Goal: Task Accomplishment & Management: Manage account settings

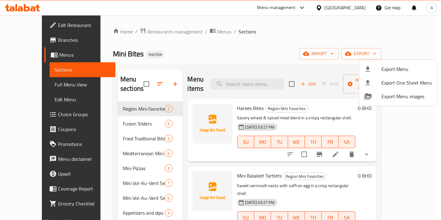
click at [23, 29] on div at bounding box center [220, 110] width 441 height 220
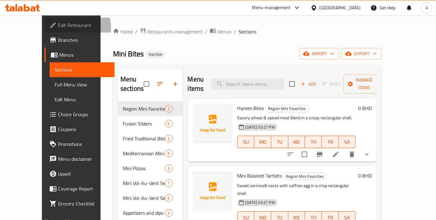
click at [58, 29] on span "Edit Restaurant" at bounding box center [84, 24] width 52 height 7
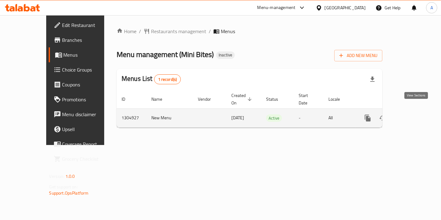
click at [420, 111] on link "enhanced table" at bounding box center [412, 118] width 15 height 15
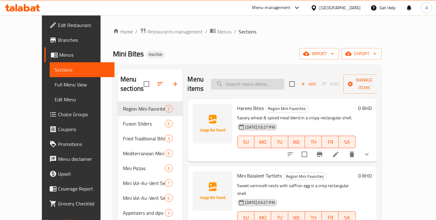
click at [273, 79] on input "search" at bounding box center [247, 84] width 73 height 11
paste input "Mini Luqaimat Balls"
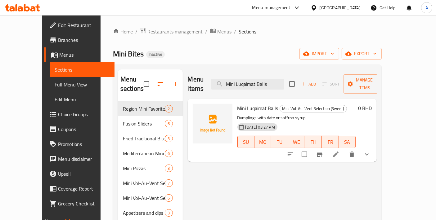
type input "Mini Luqaimat Balls"
click at [339, 152] on icon at bounding box center [336, 155] width 6 height 6
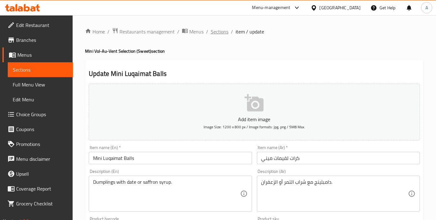
click at [224, 34] on span "Sections" at bounding box center [220, 31] width 18 height 7
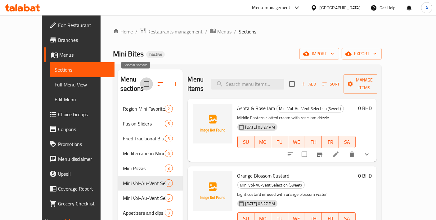
click at [142, 78] on input "checkbox" at bounding box center [146, 84] width 13 height 13
checkbox input "true"
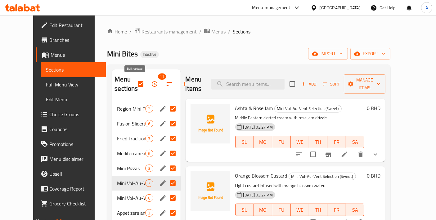
click at [152, 84] on icon "button" at bounding box center [155, 84] width 6 height 6
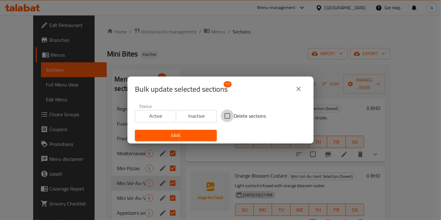
click at [221, 117] on input "Delete sections" at bounding box center [227, 116] width 13 height 13
checkbox input "true"
click at [199, 133] on span "Save" at bounding box center [176, 136] width 72 height 8
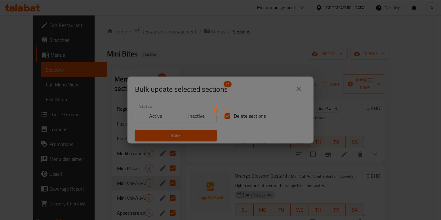
checkbox input "false"
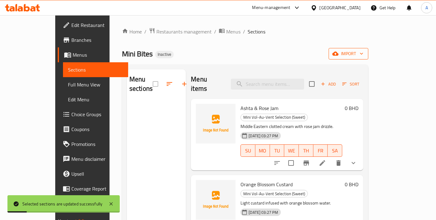
click at [368, 58] on button "import" at bounding box center [349, 53] width 40 height 11
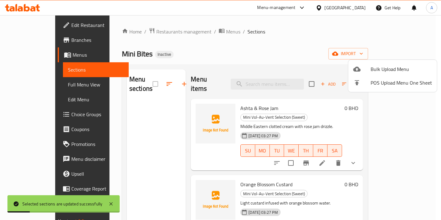
click at [389, 65] on span "Bulk Upload Menu" at bounding box center [401, 68] width 61 height 7
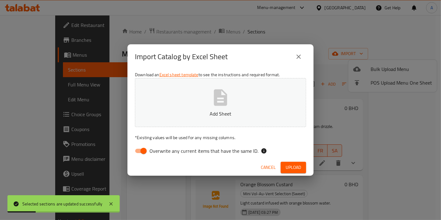
click at [279, 121] on button "Add Sheet" at bounding box center [220, 102] width 171 height 49
click at [148, 152] on input "Overwrite any current items that have the same ID." at bounding box center [143, 151] width 35 height 12
checkbox input "false"
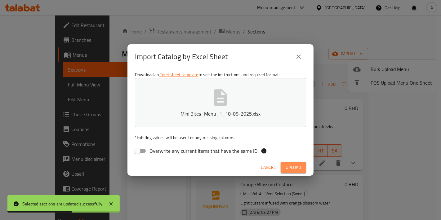
click at [288, 169] on span "Upload" at bounding box center [294, 168] width 16 height 8
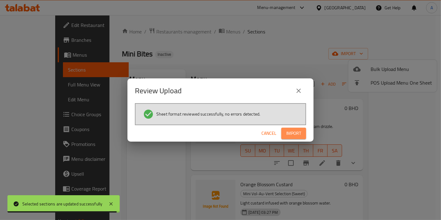
click at [302, 134] on button "Import" at bounding box center [293, 133] width 25 height 11
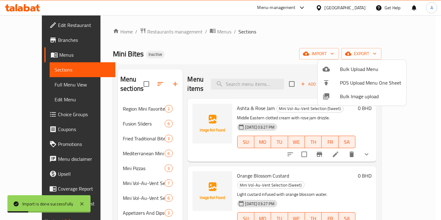
click at [292, 123] on div at bounding box center [220, 110] width 441 height 220
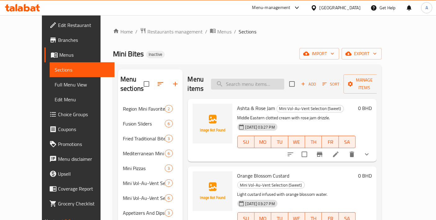
click at [248, 81] on input "search" at bounding box center [247, 84] width 73 height 11
paste input "Hummus/Mutabal/Homemade Labneh"
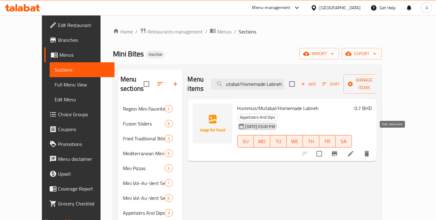
type input "Hummus/Mutabal/Homemade Labneh"
click at [354, 150] on icon at bounding box center [350, 153] width 7 height 7
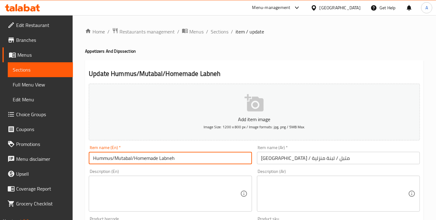
drag, startPoint x: 112, startPoint y: 156, endPoint x: 202, endPoint y: 156, distance: 89.7
click at [202, 156] on input "Hummus/Mutabal/Homemade Labneh" at bounding box center [170, 158] width 163 height 12
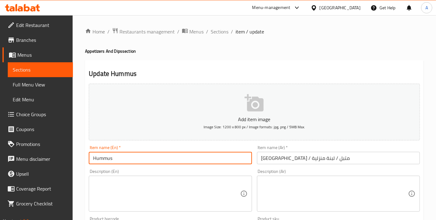
type input "Hummus"
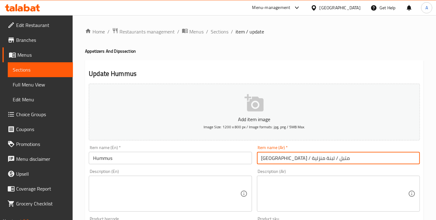
drag, startPoint x: 303, startPoint y: 157, endPoint x: 219, endPoint y: 158, distance: 84.1
click at [219, 158] on div "Add item image Image Size: 1200 x 800 px / Image formats: jpg, png / 5MB Max. I…" at bounding box center [254, 214] width 336 height 267
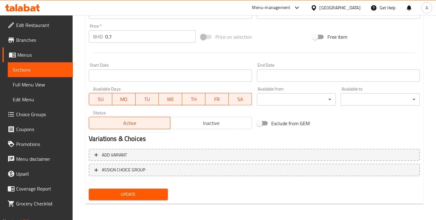
type input "[GEOGRAPHIC_DATA]"
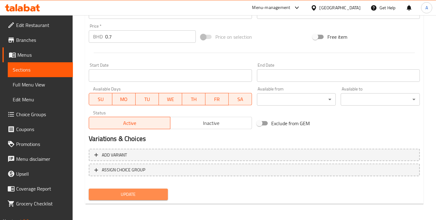
drag, startPoint x: 143, startPoint y: 196, endPoint x: 150, endPoint y: 178, distance: 18.9
click at [143, 196] on span "Update" at bounding box center [128, 195] width 69 height 8
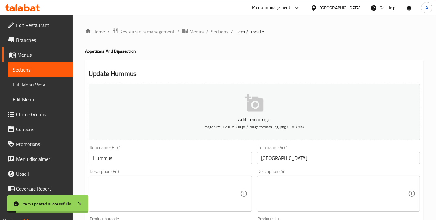
click at [225, 34] on span "Sections" at bounding box center [220, 31] width 18 height 7
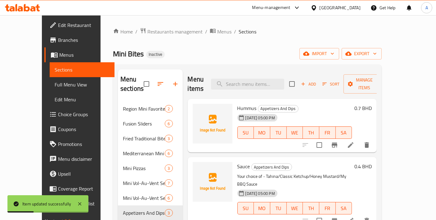
click at [317, 81] on span "Add" at bounding box center [308, 84] width 17 height 7
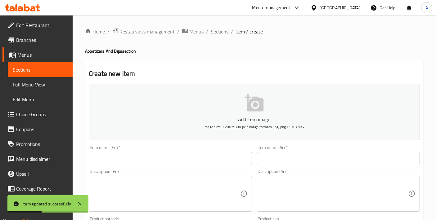
click at [161, 160] on input "text" at bounding box center [170, 158] width 163 height 12
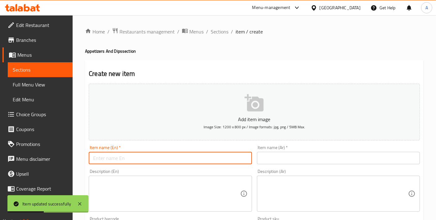
paste input "/Mutabal/Homemade Labneh"
drag, startPoint x: 95, startPoint y: 157, endPoint x: 69, endPoint y: 154, distance: 26.9
drag, startPoint x: 110, startPoint y: 159, endPoint x: 202, endPoint y: 158, distance: 91.5
click at [202, 158] on input "Mutabal/Homemade Labneh" at bounding box center [170, 158] width 163 height 12
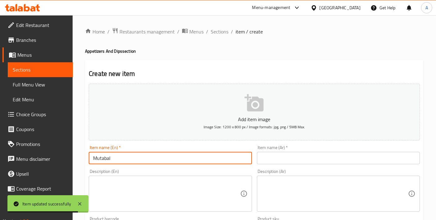
type input "Mutabal"
click at [308, 159] on input "text" at bounding box center [338, 158] width 163 height 12
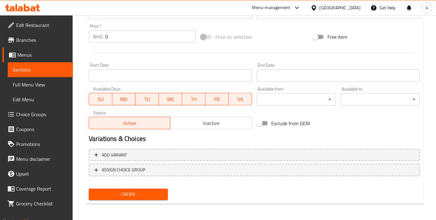
type input "متبل"
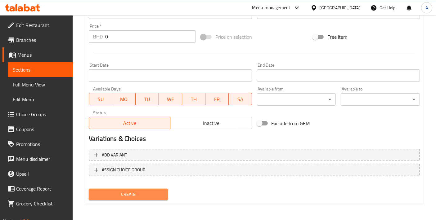
click at [155, 189] on button "Create" at bounding box center [128, 194] width 79 height 11
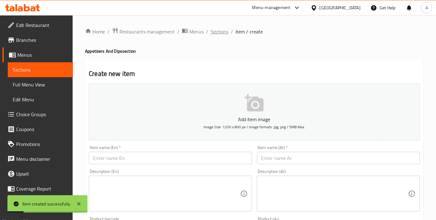
drag, startPoint x: 210, startPoint y: 39, endPoint x: 214, endPoint y: 34, distance: 5.6
click at [214, 34] on span "Sections" at bounding box center [220, 31] width 18 height 7
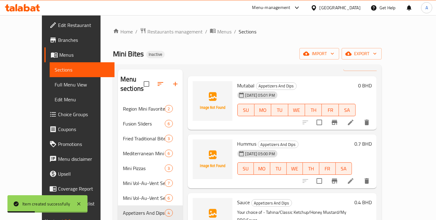
scroll to position [38, 0]
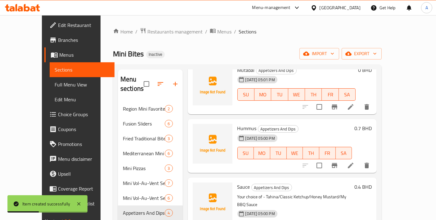
click at [354, 103] on icon at bounding box center [350, 106] width 7 height 7
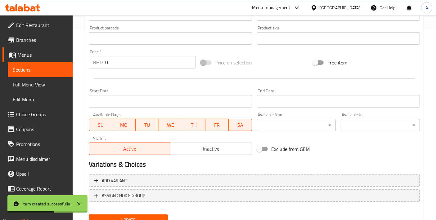
scroll to position [217, 0]
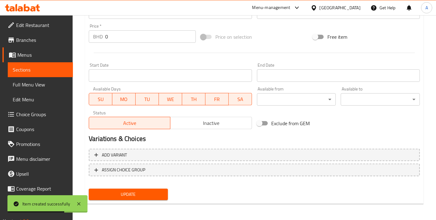
drag, startPoint x: 119, startPoint y: 39, endPoint x: 77, endPoint y: 36, distance: 42.1
click at [77, 36] on div "Home / Restaurants management / Menus / Sections / item / update Appetizers And…" at bounding box center [254, 9] width 363 height 423
paste input ".7"
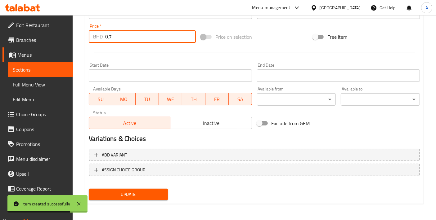
type input "0.7"
click at [127, 196] on span "Update" at bounding box center [128, 195] width 69 height 8
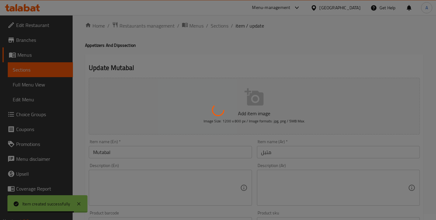
scroll to position [0, 0]
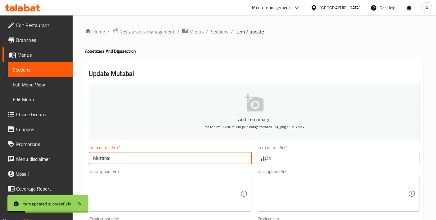
drag, startPoint x: 117, startPoint y: 157, endPoint x: 71, endPoint y: 154, distance: 45.7
paste input "tabal"
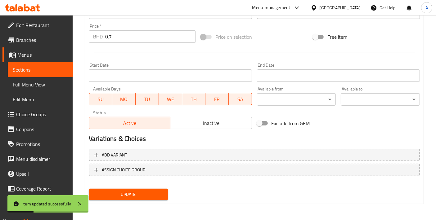
type input "Muttabal"
click at [111, 195] on span "Update" at bounding box center [128, 195] width 69 height 8
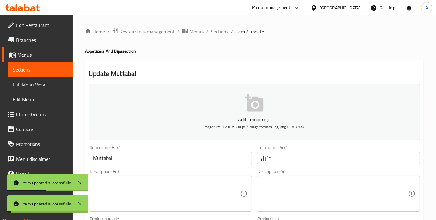
click at [225, 28] on span "Sections" at bounding box center [220, 31] width 18 height 7
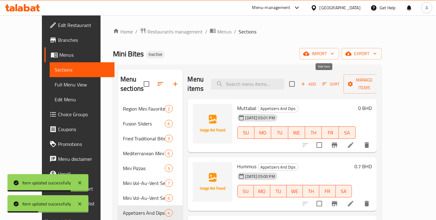
click at [317, 81] on span "Add" at bounding box center [308, 84] width 17 height 7
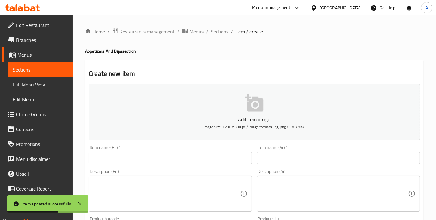
click at [151, 150] on div "Item name (En)   * Item name (En) *" at bounding box center [170, 155] width 163 height 19
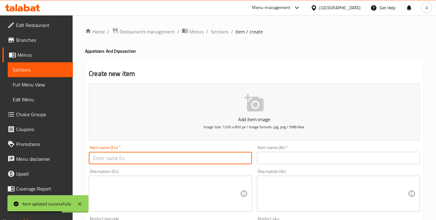
click at [141, 157] on input "text" at bounding box center [170, 158] width 163 height 12
paste input "HomemadeLabneh"
click at [118, 157] on input "HomemadeLabneh" at bounding box center [170, 158] width 163 height 12
type input "Homemade Labneh"
click at [281, 164] on div "Item name (Ar)   * Item name (Ar) *" at bounding box center [338, 155] width 168 height 24
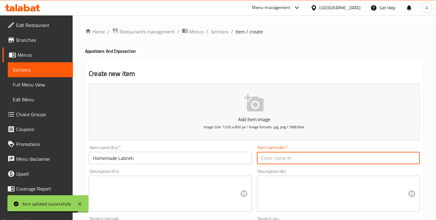
click at [281, 164] on input "text" at bounding box center [338, 158] width 163 height 12
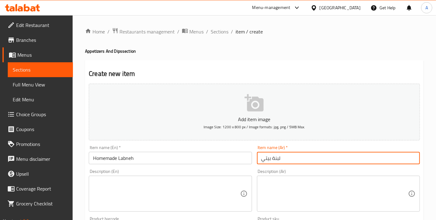
type input "لبنة بيتي"
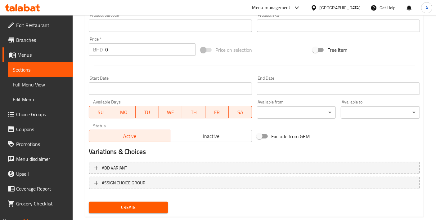
scroll to position [207, 0]
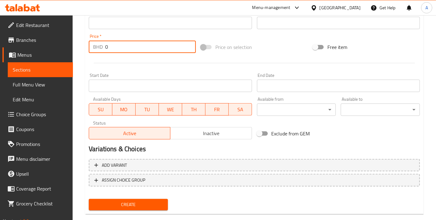
drag, startPoint x: 105, startPoint y: 47, endPoint x: 111, endPoint y: 46, distance: 6.6
click at [111, 46] on input "0" at bounding box center [150, 47] width 91 height 12
paste input ".7"
type input "0.7"
click at [128, 213] on div "Home / Restaurants management / Menus / Sections / item / create Appetizers And…" at bounding box center [254, 20] width 339 height 398
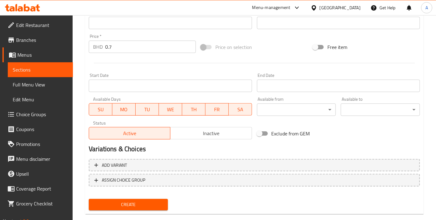
click at [128, 209] on button "Create" at bounding box center [128, 204] width 79 height 11
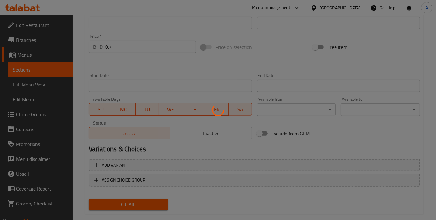
click at [128, 209] on div at bounding box center [218, 110] width 436 height 220
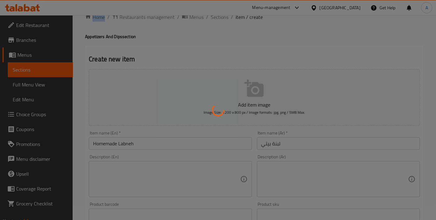
scroll to position [0, 0]
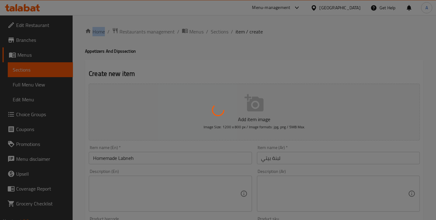
type input "0"
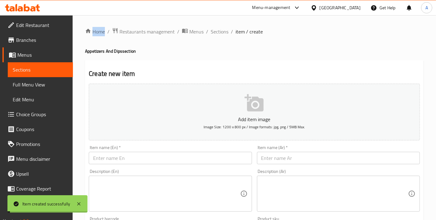
click at [223, 34] on span "Sections" at bounding box center [220, 31] width 18 height 7
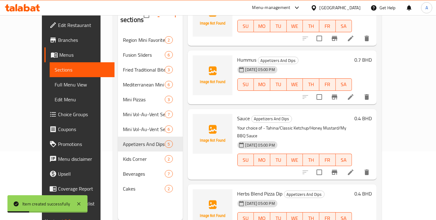
scroll to position [87, 0]
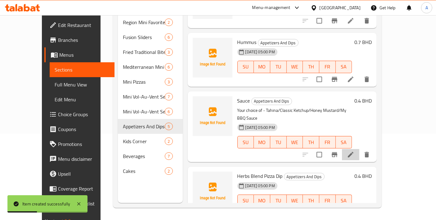
click at [359, 149] on li at bounding box center [350, 154] width 17 height 11
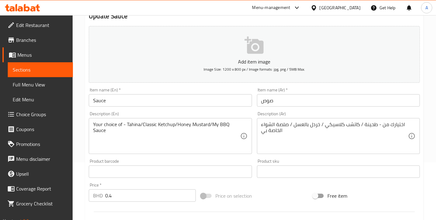
scroll to position [69, 0]
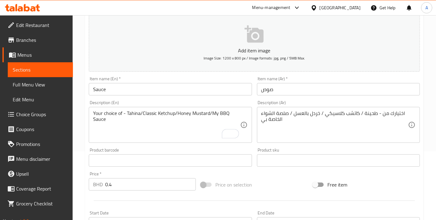
click at [143, 109] on div "Your choice of - Tahina/Classic Ketchup/Honey Mustard/My BBQ Sauce Description …" at bounding box center [170, 125] width 163 height 36
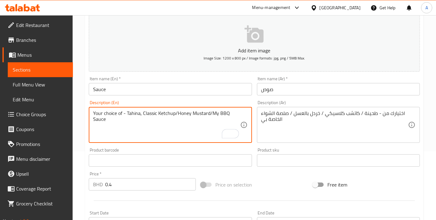
click at [176, 113] on textarea "Your choice of - Tahina, Classic Ketchup/Honey Mustard/My BBQ Sauce" at bounding box center [166, 124] width 147 height 29
click at [210, 112] on textarea "Your choice of - Tahina, Classic Ketchup, Honey Mustard/My BBQ Sauce" at bounding box center [166, 124] width 147 height 29
click at [224, 112] on textarea "Your choice of - Tahina, Classic Ketchup, Honey Mustard, and My BBQ Sauce" at bounding box center [166, 124] width 147 height 29
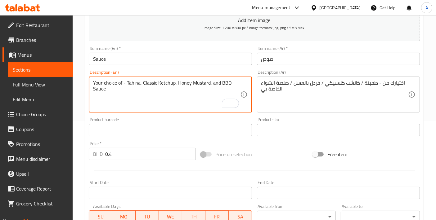
scroll to position [10, 0]
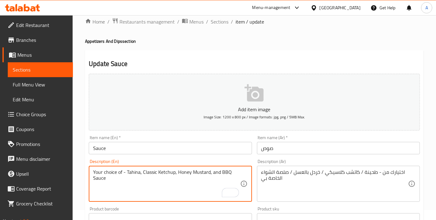
click at [201, 170] on textarea "Your choice of - Tahina, Classic Ketchup, Honey Mustard, and BBQ Sauce" at bounding box center [166, 183] width 147 height 29
click at [118, 170] on textarea "Your choice of - Tahina, Classic Ketchup, Honey Mustard, and BBQ Sauce" at bounding box center [166, 183] width 147 height 29
click at [122, 171] on textarea "Your choice of - Tahina, Classic Ketchup, Honey Mustard, and BBQ Sauce" at bounding box center [166, 183] width 147 height 29
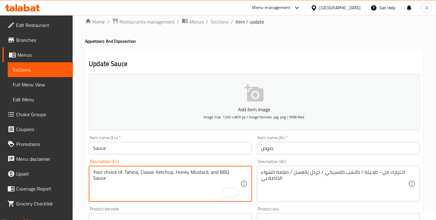
click at [151, 189] on textarea "Your choice of: Tahina, Classic Ketchup, Honey Mustard, and BBQ Sauce" at bounding box center [166, 183] width 147 height 29
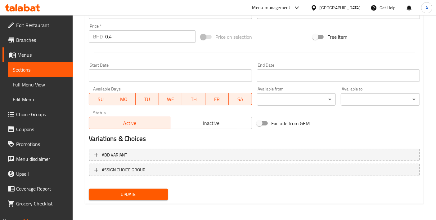
type textarea "Your choice of: Tahina, Classic Ketchup, Honey Mustard, and BBQ Sauce"
click at [150, 202] on div "Update" at bounding box center [128, 195] width 84 height 16
click at [149, 199] on button "Update" at bounding box center [128, 194] width 79 height 11
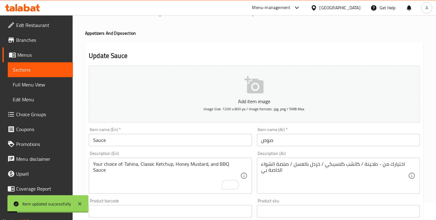
scroll to position [10, 0]
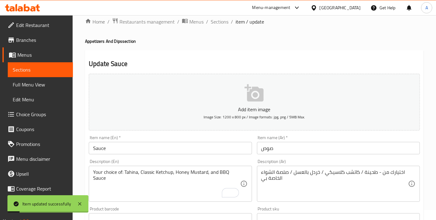
click at [312, 166] on div "اختيارك من - طحينة / كاتشب كلاسيكي / خردل بالعسل / صلصة الشواء الخاصة بي Descri…" at bounding box center [338, 184] width 163 height 36
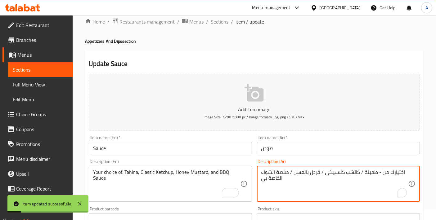
click at [312, 166] on div "اختيارك من - طحينة / كاتشب كلاسيكي / خردل بالعسل / صلصة الشواء الخاصة بي Descri…" at bounding box center [338, 184] width 163 height 36
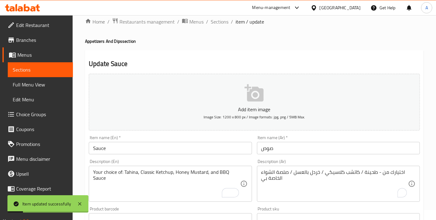
click at [312, 166] on div "اختيارك من - طحينة / كاتشب كلاسيكي / خردل بالعسل / صلصة الشواء الخاصة بي Descri…" at bounding box center [338, 184] width 163 height 36
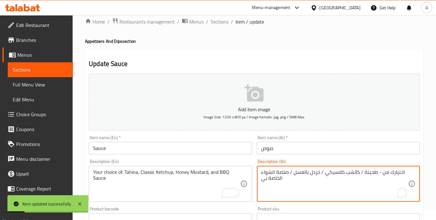
click at [317, 172] on textarea "اختيارك من - طحينة / كاتشب كلاسيكي / خردل بالعسل / صلصة الشواء الخاصة بي" at bounding box center [334, 183] width 147 height 29
paste textarea ": الطحينة، الكاتشب الكلاسيكي، الخردل بالعسل، وصلصة الباربكيو"
drag, startPoint x: 295, startPoint y: 172, endPoint x: 308, endPoint y: 171, distance: 12.8
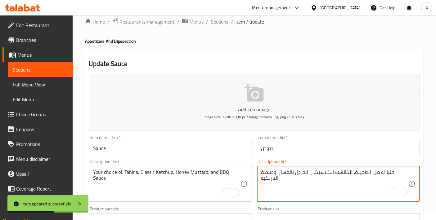
click at [308, 171] on textarea "اختيارك من: الطحينة، الكاتشب الكلاسيكي، الخردل بالعسل، وصلصة الباربكيو" at bounding box center [334, 183] width 147 height 29
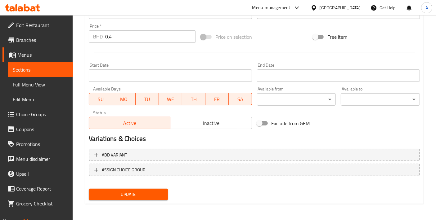
type textarea "اختيارك من: الطحينة، الكاتشب الكلاسيكي، مستردة بالعسل، وصلصة الباربكيو"
click at [140, 196] on span "Update" at bounding box center [128, 195] width 69 height 8
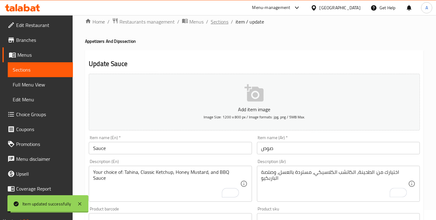
click at [224, 24] on span "Sections" at bounding box center [220, 21] width 18 height 7
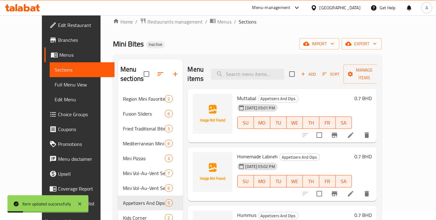
click at [58, 113] on span "Choice Groups" at bounding box center [84, 114] width 52 height 7
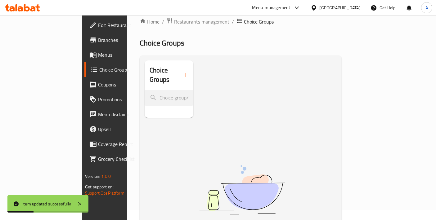
click at [178, 74] on button "button" at bounding box center [185, 75] width 15 height 15
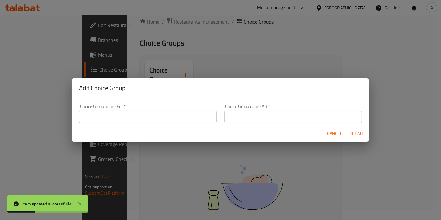
click at [168, 74] on div "Add Choice Group Choice Group name(En)   * Choice Group name(En) * Choice Group…" at bounding box center [220, 110] width 441 height 220
click at [147, 113] on input "text" at bounding box center [148, 117] width 138 height 12
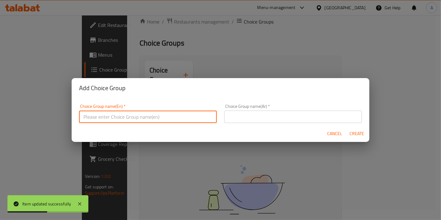
type input "Your Choice Of Sauce:"
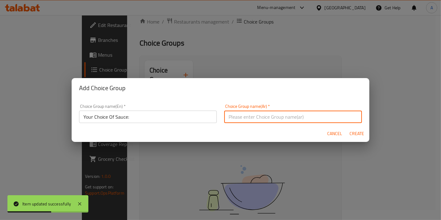
click at [242, 113] on input "text" at bounding box center [293, 117] width 138 height 12
type input "إختيارك من الصوص:"
click at [358, 133] on span "Create" at bounding box center [357, 134] width 15 height 8
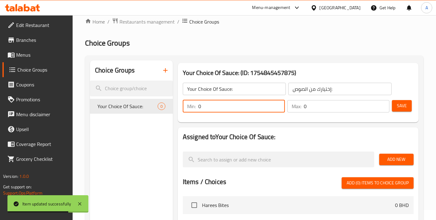
drag, startPoint x: 200, startPoint y: 103, endPoint x: 195, endPoint y: 103, distance: 5.3
click at [195, 103] on div "Min: 0 ​" at bounding box center [234, 106] width 102 height 12
type input "1"
drag, startPoint x: 310, startPoint y: 106, endPoint x: 303, endPoint y: 106, distance: 7.1
click at [303, 106] on div "Max: 0 ​" at bounding box center [338, 106] width 102 height 12
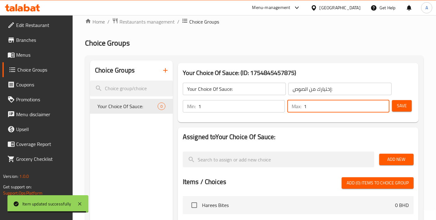
type input "1"
click at [398, 105] on span "Save" at bounding box center [402, 106] width 10 height 8
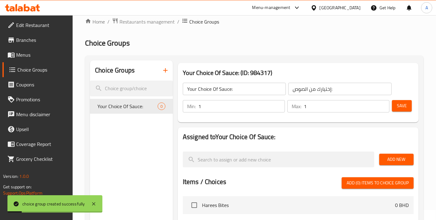
click at [400, 163] on span "Add New" at bounding box center [396, 160] width 25 height 8
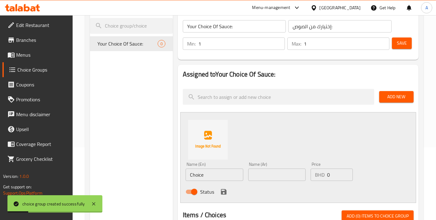
scroll to position [79, 0]
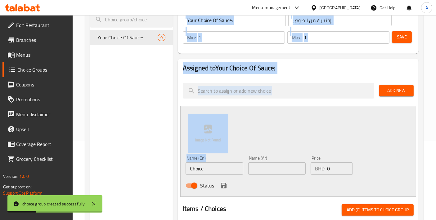
drag, startPoint x: 220, startPoint y: 162, endPoint x: 162, endPoint y: 162, distance: 57.7
click at [162, 162] on div "Choice Groups Your Choice Of Sauce: 0 Your Choice Of Sauce: (ID: 984317) Your C…" at bounding box center [255, 198] width 331 height 412
click at [205, 166] on input "Choice" at bounding box center [215, 169] width 58 height 12
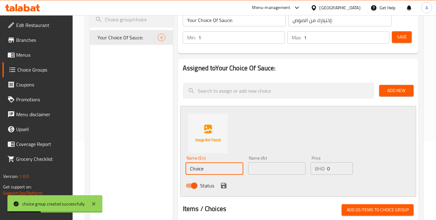
click at [205, 166] on input "Choice" at bounding box center [215, 169] width 58 height 12
paste input "Tahina"
type input "Tahina"
click at [283, 171] on input "text" at bounding box center [277, 169] width 58 height 12
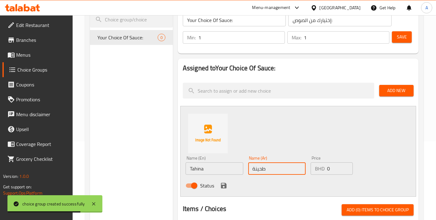
type input "طحينة"
drag, startPoint x: 222, startPoint y: 186, endPoint x: 288, endPoint y: 140, distance: 80.7
click at [222, 186] on icon "save" at bounding box center [224, 186] width 6 height 6
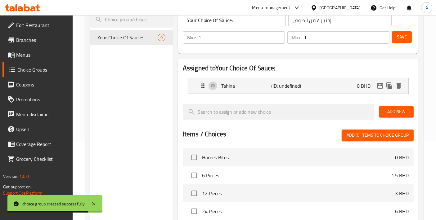
click at [400, 109] on span "Add New" at bounding box center [396, 112] width 25 height 8
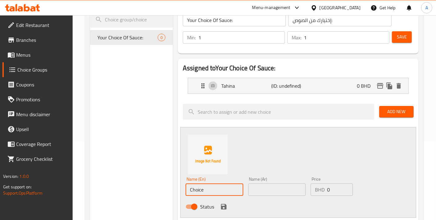
drag, startPoint x: 235, startPoint y: 187, endPoint x: 136, endPoint y: 179, distance: 99.3
click at [136, 179] on div "Choice Groups Your Choice Of Sauce: 0 Your Choice Of Sauce: (ID: 984317) Your C…" at bounding box center [255, 209] width 331 height 434
paste input "lassicKetchup"
click at [205, 190] on input "ClassicKetchup" at bounding box center [215, 190] width 58 height 12
type input "Classic Ketchup"
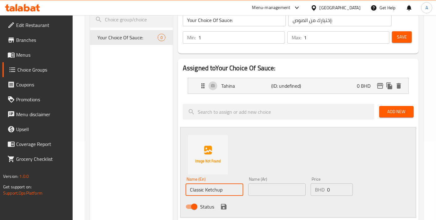
click at [271, 194] on input "text" at bounding box center [277, 190] width 58 height 12
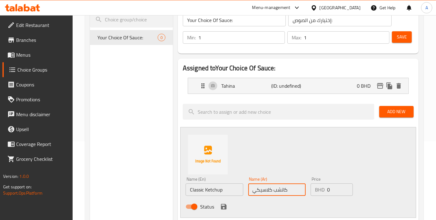
type input "كاتشب كلاسيكي"
click at [222, 205] on icon "save" at bounding box center [223, 206] width 7 height 7
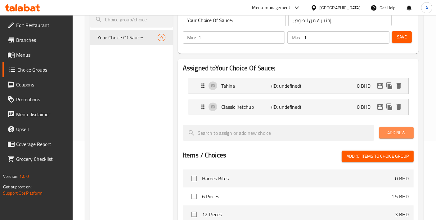
click at [390, 136] on span "Add New" at bounding box center [396, 133] width 25 height 8
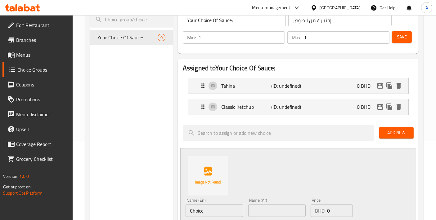
drag, startPoint x: 212, startPoint y: 204, endPoint x: 206, endPoint y: 207, distance: 6.5
click at [206, 207] on div "Name (En) Choice Name (En)" at bounding box center [215, 207] width 58 height 19
drag, startPoint x: 206, startPoint y: 207, endPoint x: 162, endPoint y: 204, distance: 44.8
click at [164, 207] on div "Choice Groups Your Choice Of Sauce: 0 Your Choice Of Sauce: (ID: 984317) Your C…" at bounding box center [255, 219] width 331 height 455
paste input "HoneyMustard"
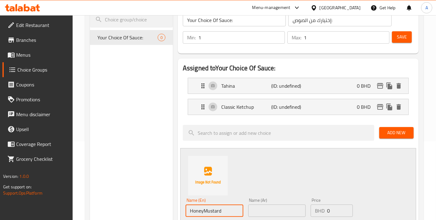
click at [204, 209] on input "HoneyMustard" at bounding box center [215, 211] width 58 height 12
type input "Honey Mustard"
click at [264, 209] on input "text" at bounding box center [277, 211] width 58 height 12
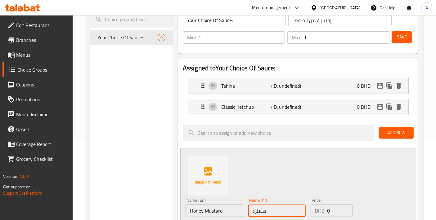
type input "مستردة بالعسل"
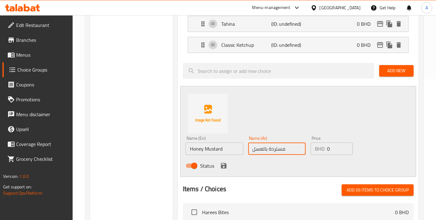
scroll to position [148, 0]
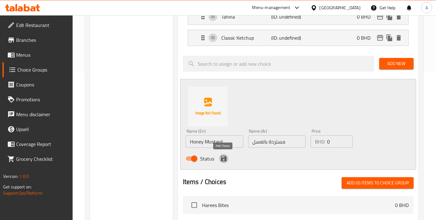
click at [223, 160] on icon "save" at bounding box center [223, 158] width 7 height 7
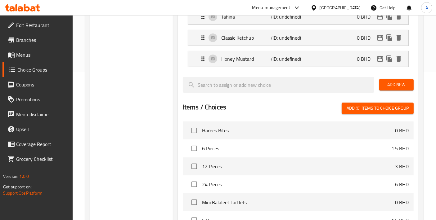
click at [393, 85] on span "Add New" at bounding box center [396, 85] width 25 height 8
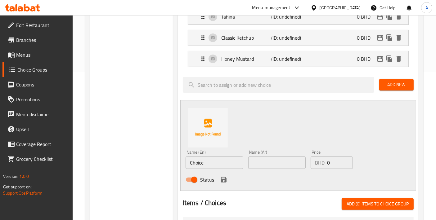
drag, startPoint x: 219, startPoint y: 162, endPoint x: 163, endPoint y: 158, distance: 56.3
click at [164, 158] on div "Choice Groups Your Choice Of Sauce: 0 Your Choice Of Sauce: (ID: 984317) Your C…" at bounding box center [255, 160] width 331 height 476
paste input "BBQ Sau"
type input "BBQ Sauce"
click at [283, 157] on input "text" at bounding box center [277, 163] width 58 height 12
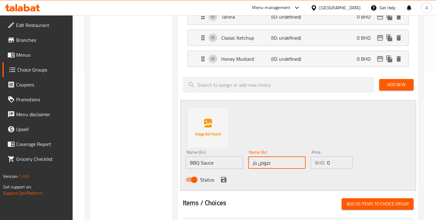
type input "صوص باربيكيو"
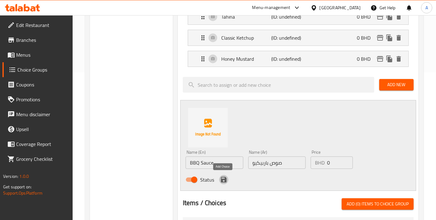
click at [222, 178] on icon "save" at bounding box center [224, 180] width 6 height 6
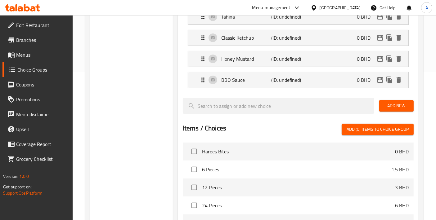
scroll to position [10, 0]
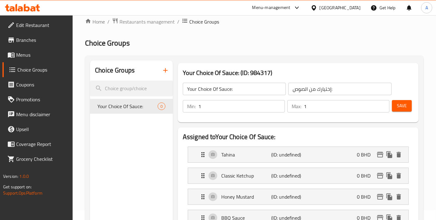
click at [396, 108] on button "Save" at bounding box center [402, 105] width 20 height 11
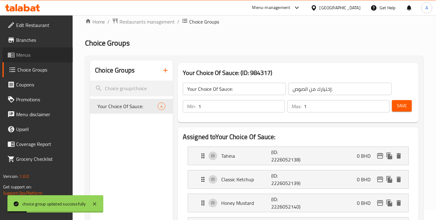
click at [28, 55] on span "Menus" at bounding box center [42, 54] width 52 height 7
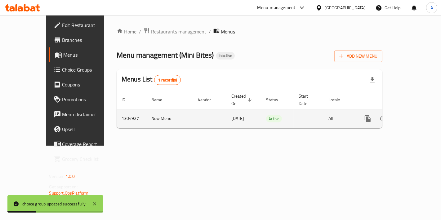
click at [425, 117] on td "enhanced table" at bounding box center [391, 118] width 70 height 19
click at [416, 115] on icon "enhanced table" at bounding box center [412, 118] width 7 height 7
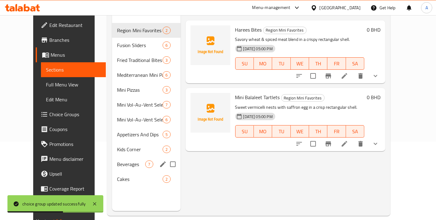
scroll to position [87, 0]
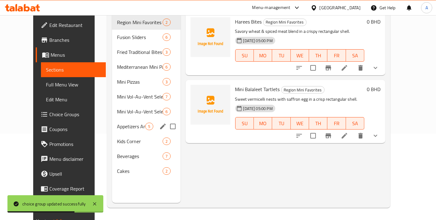
click at [112, 122] on div "Appetizers And Dips 5" at bounding box center [146, 126] width 68 height 15
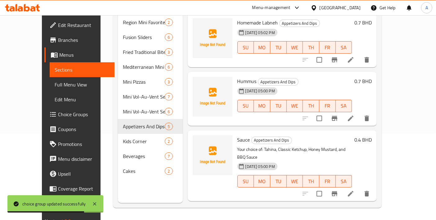
scroll to position [97, 0]
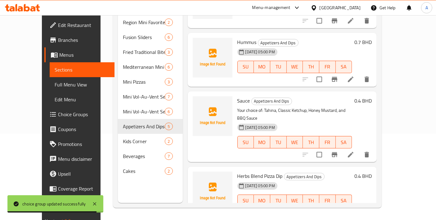
click at [359, 149] on li at bounding box center [350, 154] width 17 height 11
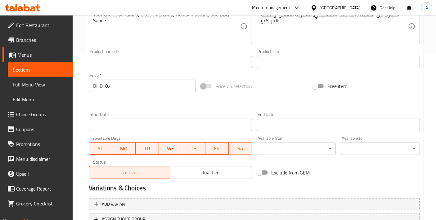
scroll to position [217, 0]
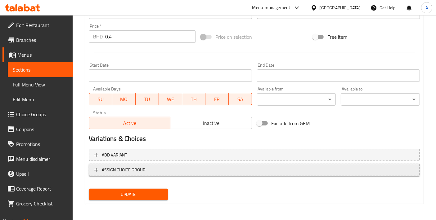
click at [160, 171] on span "ASSIGN CHOICE GROUP" at bounding box center [254, 170] width 320 height 8
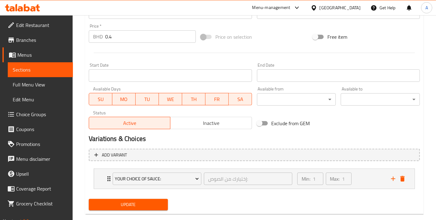
click at [142, 202] on span "Update" at bounding box center [128, 205] width 69 height 8
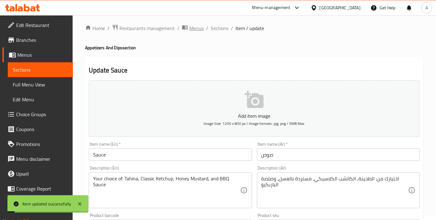
scroll to position [0, 0]
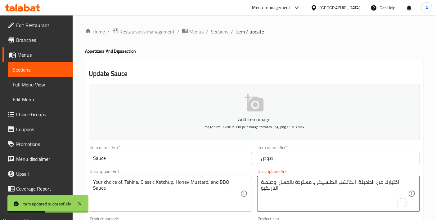
drag, startPoint x: 269, startPoint y: 182, endPoint x: 259, endPoint y: 180, distance: 10.0
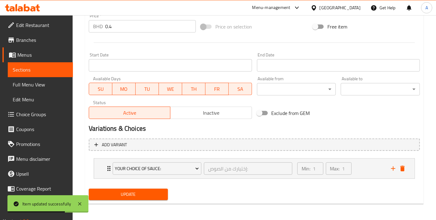
type textarea "اختيارك من: الطحينة، الكاتشب الكلاسيكي، مستردة بالعسل، وصوص الباربكيو"
click at [135, 198] on button "Update" at bounding box center [128, 194] width 79 height 11
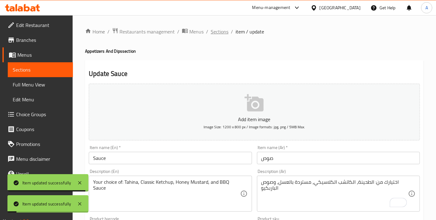
click at [217, 29] on span "Sections" at bounding box center [220, 31] width 18 height 7
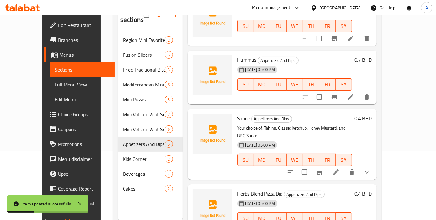
scroll to position [87, 0]
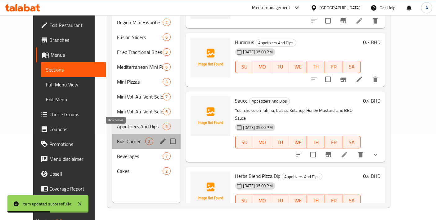
click at [117, 138] on span "Kids Corner" at bounding box center [131, 141] width 28 height 7
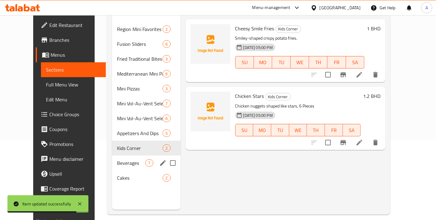
scroll to position [87, 0]
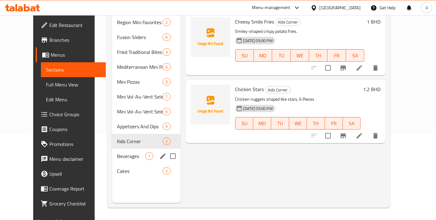
click at [147, 149] on div "Beverages 7" at bounding box center [146, 156] width 68 height 15
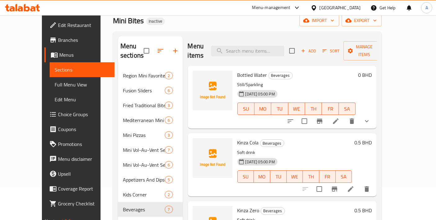
scroll to position [18, 0]
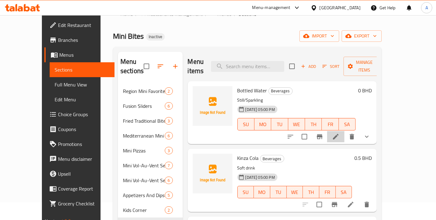
click at [344, 131] on li at bounding box center [335, 136] width 17 height 11
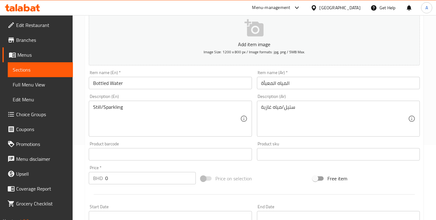
scroll to position [69, 0]
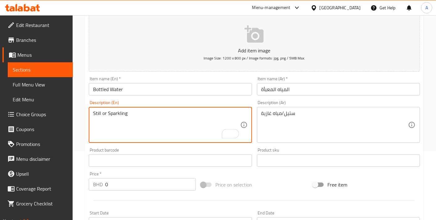
type textarea "Still or Sparkling"
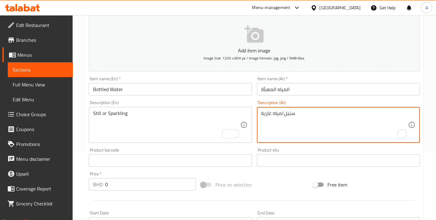
drag, startPoint x: 281, startPoint y: 112, endPoint x: 313, endPoint y: 112, distance: 32.3
click at [323, 131] on textarea "ستيل/مياه غازية" at bounding box center [334, 124] width 147 height 29
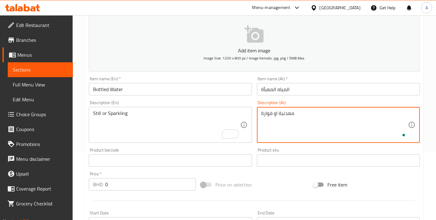
scroll to position [231, 0]
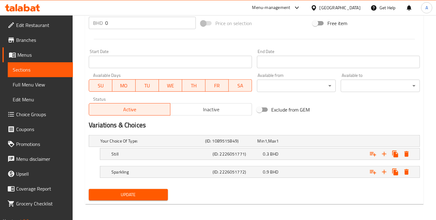
type textarea "معدنية او فوارة"
click at [138, 191] on button "Update" at bounding box center [128, 194] width 79 height 11
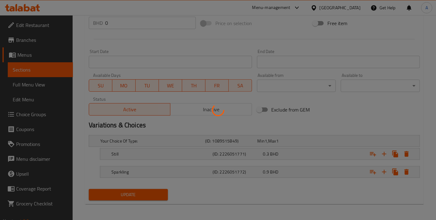
click at [137, 189] on div at bounding box center [218, 110] width 436 height 220
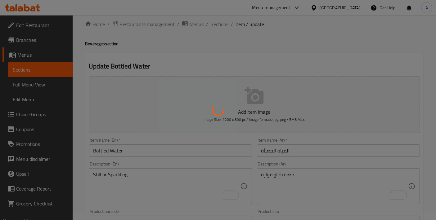
scroll to position [0, 0]
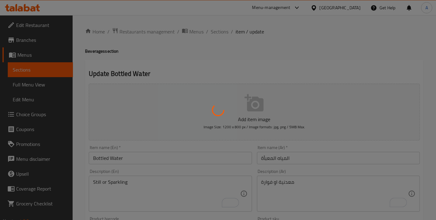
click at [215, 34] on div at bounding box center [218, 110] width 436 height 220
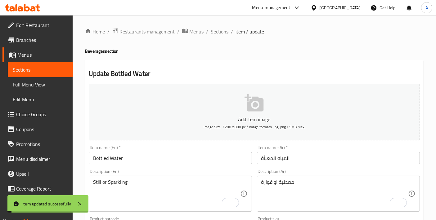
click at [215, 34] on span "Sections" at bounding box center [220, 31] width 18 height 7
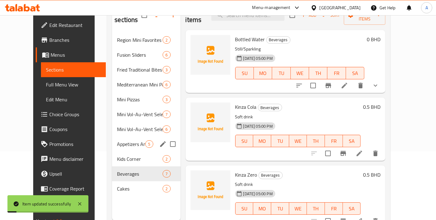
scroll to position [87, 0]
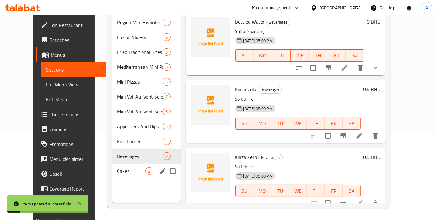
click at [129, 168] on span "Cakes" at bounding box center [131, 171] width 28 height 7
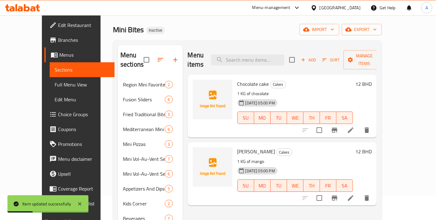
scroll to position [18, 0]
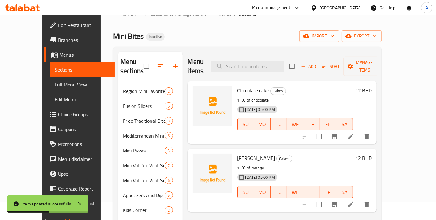
click at [241, 86] on span "Chocolate cake" at bounding box center [253, 90] width 32 height 9
click at [245, 154] on span "[PERSON_NAME]" at bounding box center [256, 158] width 38 height 9
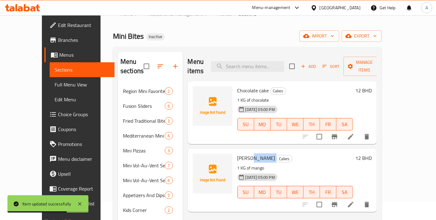
copy h6 "Cake"
click at [354, 133] on icon at bounding box center [350, 136] width 7 height 7
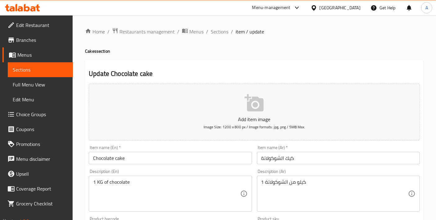
click at [120, 158] on input "Chocolate cake" at bounding box center [170, 158] width 163 height 12
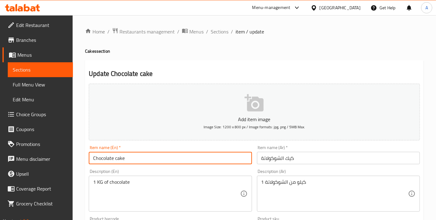
click at [120, 158] on input "Chocolate cake" at bounding box center [170, 158] width 163 height 12
paste input "Cake"
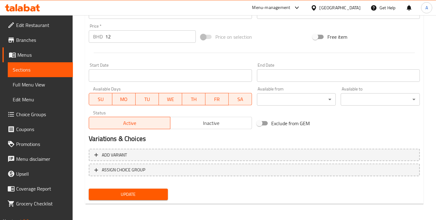
type input "Chocolate Cake"
click at [143, 193] on span "Update" at bounding box center [128, 195] width 69 height 8
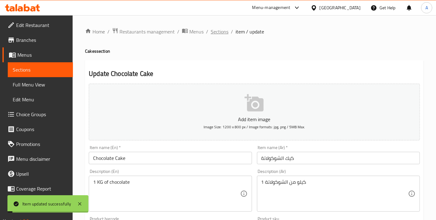
click at [213, 34] on span "Sections" at bounding box center [220, 31] width 18 height 7
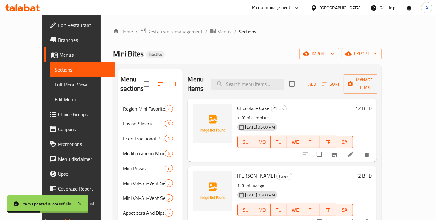
click at [243, 104] on span "Chocolate Cake" at bounding box center [253, 108] width 32 height 9
copy h6 "Chocolate Cake"
click at [243, 167] on div "Mango Cake Cakes 1 KG of mango 10-08-2025 05:00 PM SU MO TU WE TH FR SA 12 BHD" at bounding box center [282, 198] width 189 height 63
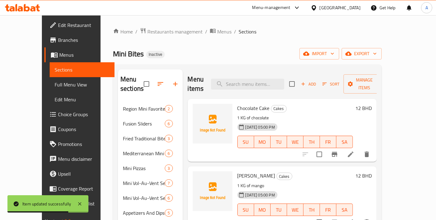
click at [242, 171] on span "Mango Cake" at bounding box center [256, 175] width 38 height 9
click at [242, 171] on span "[PERSON_NAME]" at bounding box center [256, 175] width 38 height 9
copy h6 "[PERSON_NAME]"
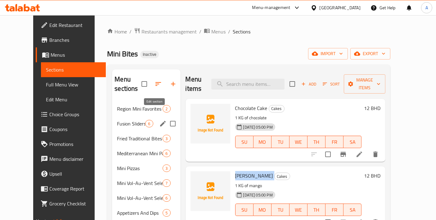
click at [160, 121] on icon "edit" at bounding box center [163, 124] width 6 height 6
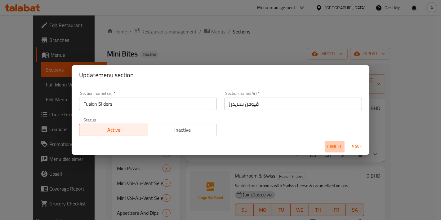
click at [327, 144] on button "Cancel" at bounding box center [335, 146] width 20 height 11
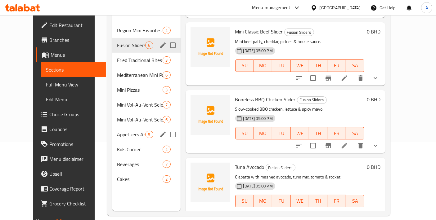
scroll to position [87, 0]
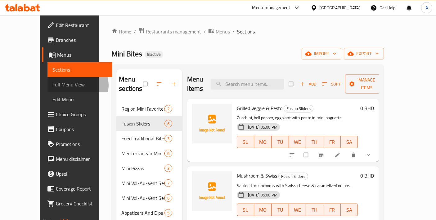
click at [52, 85] on span "Full Menu View" at bounding box center [79, 84] width 55 height 7
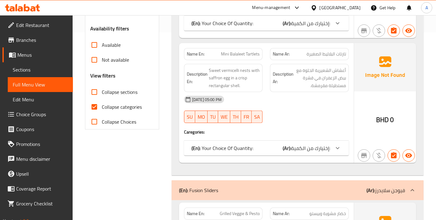
scroll to position [207, 0]
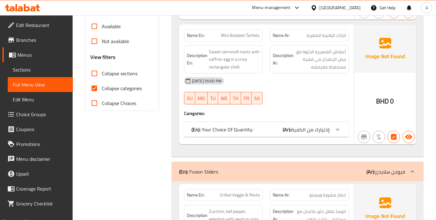
click at [96, 85] on input "Collapse categories" at bounding box center [94, 88] width 15 height 15
checkbox input "false"
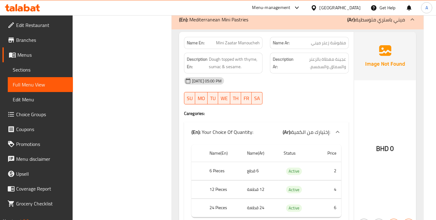
scroll to position [2483, 0]
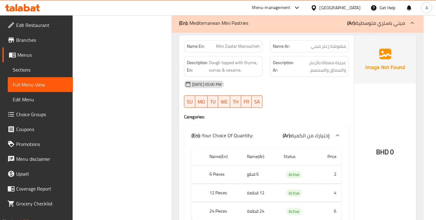
copy span "Mini Zaatar Manoucheh"
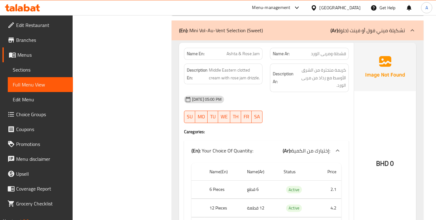
scroll to position [4413, 0]
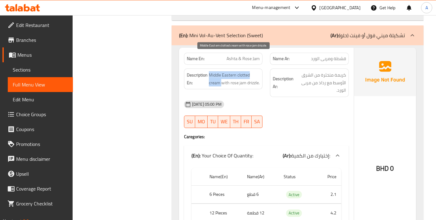
drag, startPoint x: 209, startPoint y: 55, endPoint x: 221, endPoint y: 64, distance: 14.6
click at [221, 71] on span "Middle Eastern clotted cream with rose jam drizzle." at bounding box center [234, 78] width 51 height 15
copy span "Middle Eastern clotted cream"
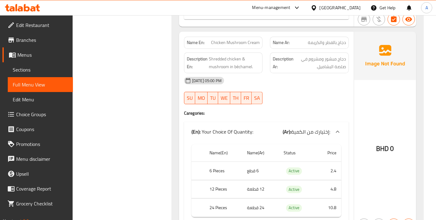
scroll to position [6275, 0]
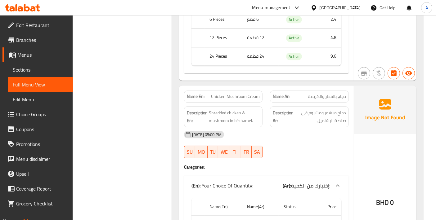
copy span "Chicken Mushroom Cream"
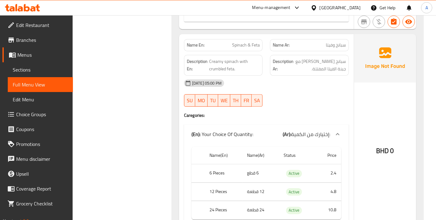
scroll to position [6482, 0]
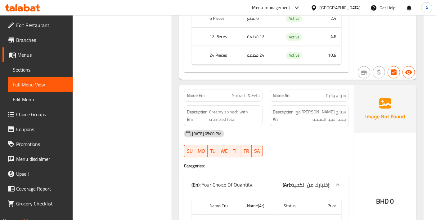
copy span "Spinach & Feta"
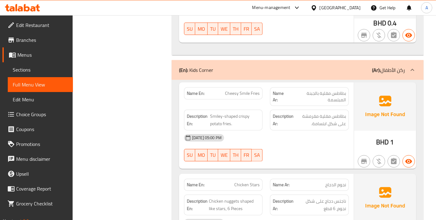
scroll to position [7723, 0]
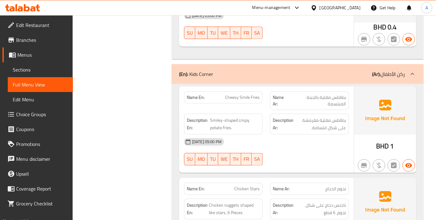
copy span "Cheesy Smile Fries"
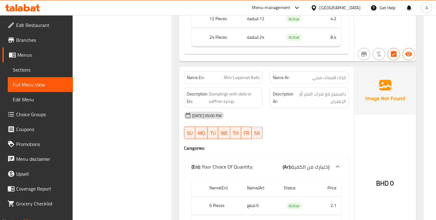
scroll to position [5649, 0]
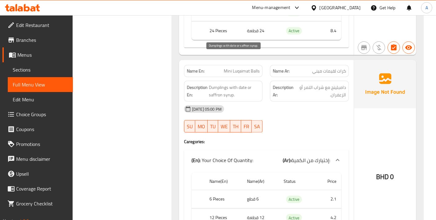
click at [219, 84] on span "Dumplings with date or saffron syrup." at bounding box center [234, 91] width 51 height 15
copy span "saffron"
click at [236, 68] on span "Mini Luqaimat Balls" at bounding box center [242, 71] width 36 height 7
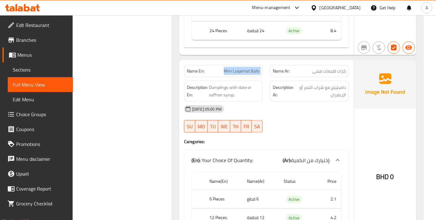
click at [236, 68] on span "Mini Luqaimat Balls" at bounding box center [242, 71] width 36 height 7
copy span "Mini Luqaimat Balls"
click at [233, 68] on span "Mini Luqaimat Balls" at bounding box center [242, 71] width 36 height 7
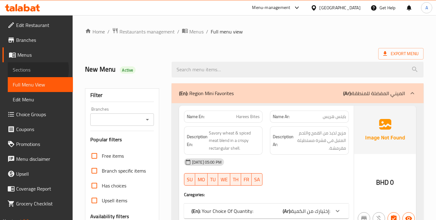
click at [33, 70] on span "Sections" at bounding box center [40, 69] width 55 height 7
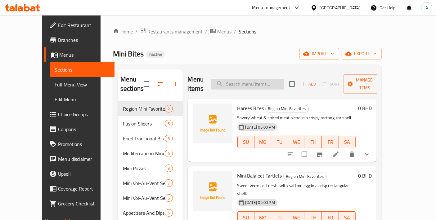
click at [255, 82] on input "search" at bounding box center [247, 84] width 73 height 11
paste input "Chicken Mushroom Cream"
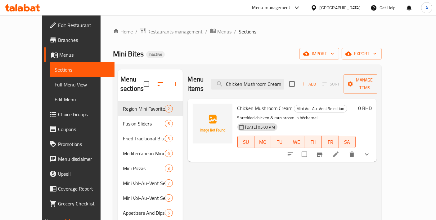
type input "Chicken Mushroom Cream"
click at [339, 151] on icon at bounding box center [335, 154] width 7 height 7
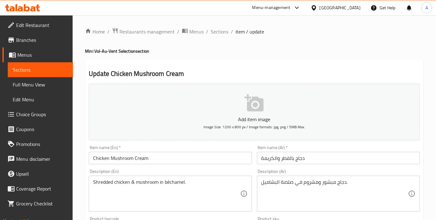
click at [285, 160] on input "دجاج بالفطر والكريمة" at bounding box center [338, 158] width 163 height 12
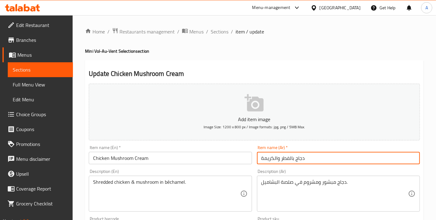
click at [285, 160] on input "دجاج بالفطر والكريمة" at bounding box center [338, 158] width 163 height 12
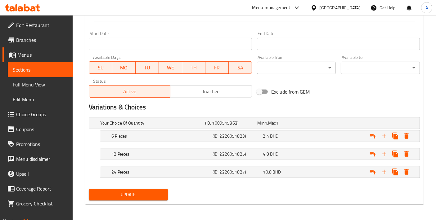
type input "دجاج بالمشروم والكريمة"
click at [147, 193] on span "Update" at bounding box center [128, 195] width 69 height 8
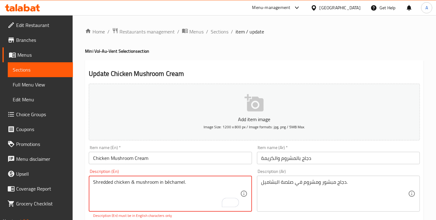
click at [169, 180] on textarea "Shredded chicken & mushroom in béchamel." at bounding box center [166, 193] width 147 height 29
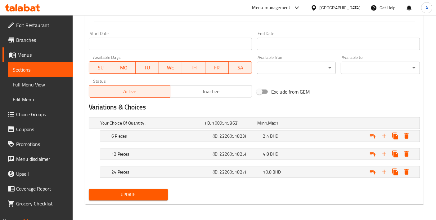
type textarea "Shredded chicken & mushroom in bechamel."
click at [129, 189] on button "Update" at bounding box center [128, 194] width 79 height 11
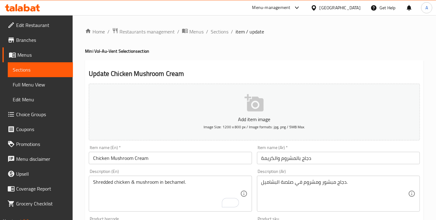
click at [45, 112] on span "Choice Groups" at bounding box center [42, 114] width 52 height 7
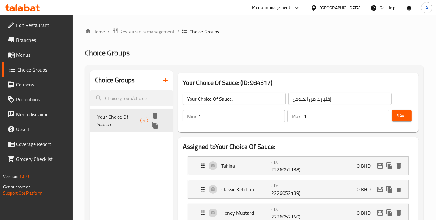
click at [151, 127] on icon "duplicate" at bounding box center [154, 125] width 7 height 7
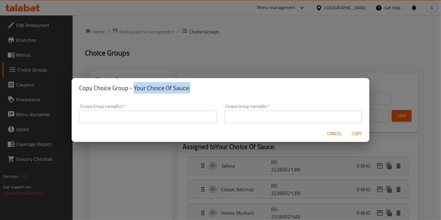
drag, startPoint x: 133, startPoint y: 85, endPoint x: 207, endPoint y: 90, distance: 74.3
click at [207, 90] on h2 "Copy Choice Group - Your Choice Of Sauce:" at bounding box center [220, 88] width 283 height 10
copy h2 "Your Choice Of Sauce:"
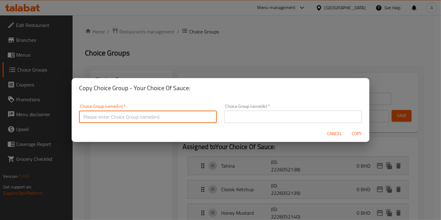
click at [155, 118] on input "text" at bounding box center [148, 117] width 138 height 12
paste input "Your Choice Of Sauce:"
click at [125, 117] on input "Your Choice Of Sauce:" at bounding box center [148, 117] width 138 height 12
type input "Your Choice Of Syrup:"
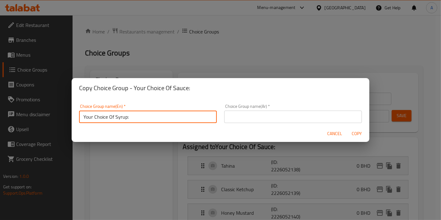
click at [269, 118] on input "text" at bounding box center [293, 117] width 138 height 12
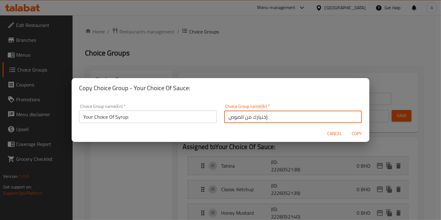
drag, startPoint x: 237, startPoint y: 117, endPoint x: 223, endPoint y: 117, distance: 14.6
click at [224, 117] on input "إختيارك من الصوص:" at bounding box center [293, 117] width 138 height 12
type input "إختيارك من الشراب:"
click at [347, 128] on button "Copy" at bounding box center [357, 133] width 20 height 11
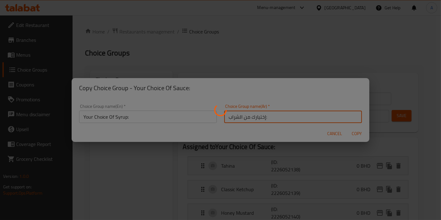
type input "Your Choice Of Syrup:"
type input "إختيارك من الشراب:"
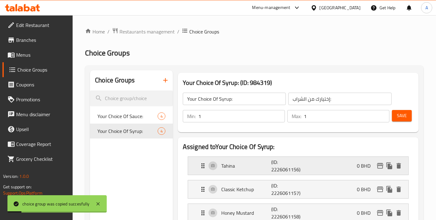
click at [398, 171] on div "Tahina (ID: 2226061156) 0 BHD" at bounding box center [300, 166] width 202 height 18
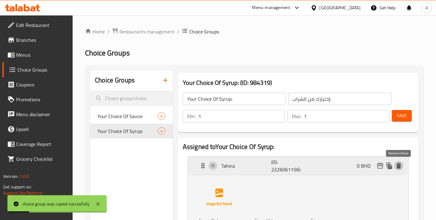
click at [398, 168] on icon "delete" at bounding box center [399, 166] width 4 height 6
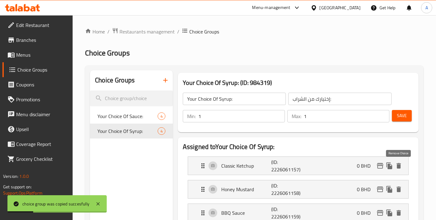
click at [398, 168] on icon "delete" at bounding box center [399, 166] width 4 height 6
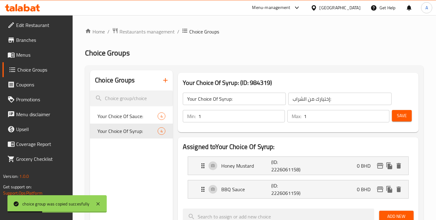
click at [310, 176] on li "Honey Mustard (ID: 2226061158) 0 BHD Name (En) Honey Mustard Name (En) Name (Ar…" at bounding box center [298, 166] width 231 height 24
click at [221, 101] on input "Your Choice Of Syrup:" at bounding box center [234, 99] width 103 height 12
click at [297, 155] on li "Honey Mustard (ID: 2226061158) 0 BHD Name (En) Honey Mustard Name (En) Name (Ar…" at bounding box center [298, 166] width 231 height 24
click at [299, 164] on p "(ID: 2226061158)" at bounding box center [288, 166] width 34 height 15
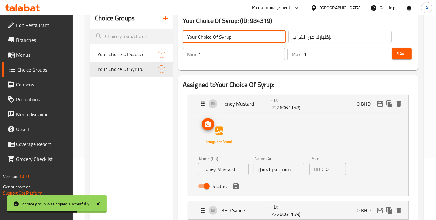
scroll to position [69, 0]
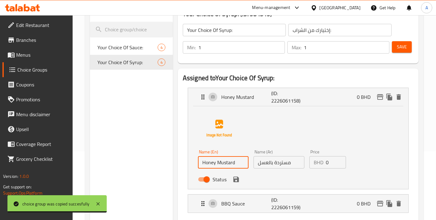
drag, startPoint x: 236, startPoint y: 165, endPoint x: 176, endPoint y: 160, distance: 60.0
paste input "Syrup"
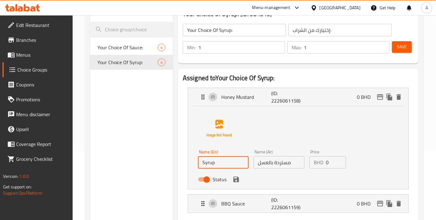
click at [201, 162] on input "Syrup" at bounding box center [223, 162] width 51 height 12
type input "Date Syrup"
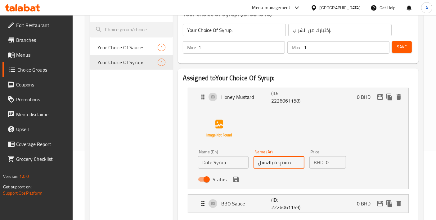
click at [288, 165] on input "مستردة بالعسل" at bounding box center [279, 162] width 51 height 12
click at [230, 181] on div "Status" at bounding box center [279, 179] width 167 height 17
click at [233, 181] on icon "save" at bounding box center [236, 180] width 6 height 6
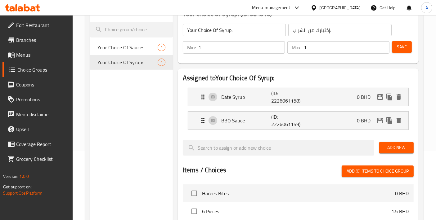
type input "شراب التمر"
click at [262, 127] on div "BBQ Sauce (ID: 2226061159) 0 BHD" at bounding box center [300, 121] width 202 height 18
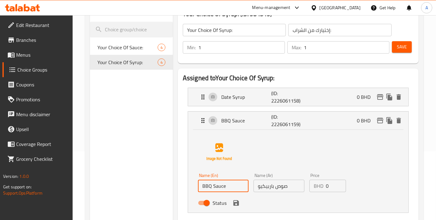
drag, startPoint x: 233, startPoint y: 185, endPoint x: 168, endPoint y: 185, distance: 65.5
paste input "saffron"
type input "Saffron Syrup"
click at [269, 186] on input "صوص باربيكيو" at bounding box center [279, 186] width 51 height 12
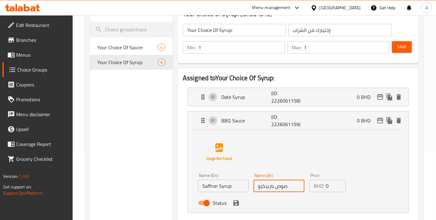
click at [269, 186] on input "صوص باربيكيو" at bounding box center [279, 186] width 51 height 12
click at [236, 204] on icon "save" at bounding box center [236, 203] width 6 height 6
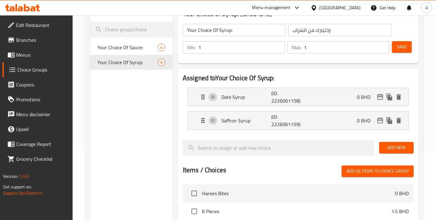
type input "شراب الزعفران"
click at [408, 48] on button "Save" at bounding box center [402, 46] width 20 height 11
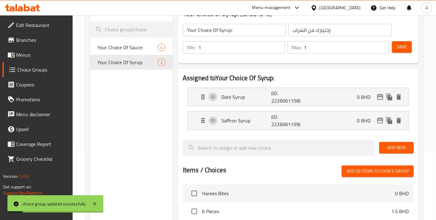
scroll to position [0, 0]
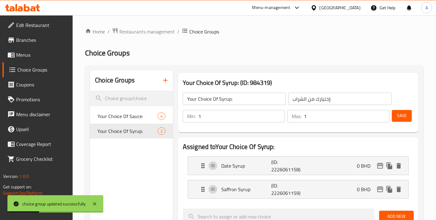
click at [30, 59] on span "Menus" at bounding box center [42, 54] width 52 height 7
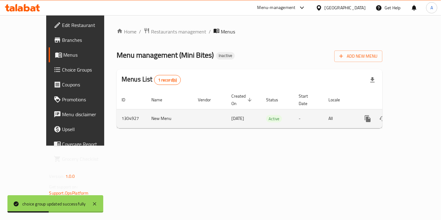
click at [425, 110] on td "enhanced table" at bounding box center [391, 118] width 70 height 19
click at [420, 111] on link "enhanced table" at bounding box center [412, 118] width 15 height 15
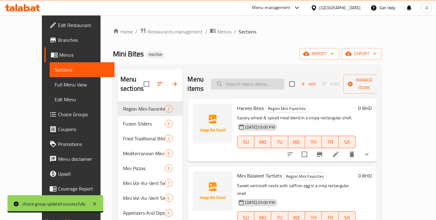
click at [275, 83] on input "search" at bounding box center [247, 84] width 73 height 11
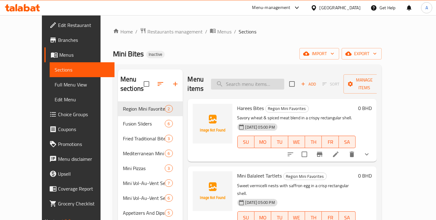
paste input "Mini Luqaimat Balls"
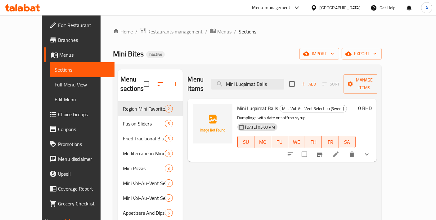
type input "Mini Luqaimat Balls"
click at [339, 151] on icon at bounding box center [335, 154] width 7 height 7
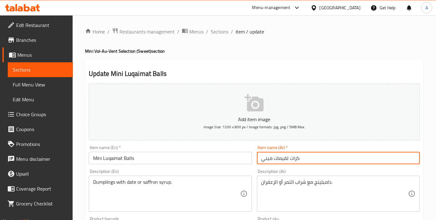
click at [288, 160] on input "كرات لقيمات ميني" at bounding box center [338, 158] width 163 height 12
click at [284, 158] on input "كرات لقيمات ميني" at bounding box center [338, 158] width 163 height 12
click at [156, 165] on div "Item name (En)   * Mini Luqaimat Balls Item name (En) *" at bounding box center [170, 155] width 168 height 24
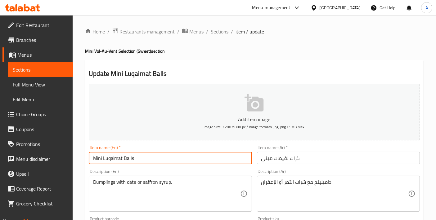
click at [154, 161] on input "Mini Luqaimat Balls" at bounding box center [170, 158] width 163 height 12
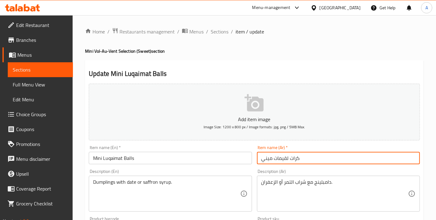
click at [279, 159] on input "كرات لقيمات ميني" at bounding box center [338, 158] width 163 height 12
click at [119, 160] on input "Mini Luqaimat Balls" at bounding box center [170, 158] width 163 height 12
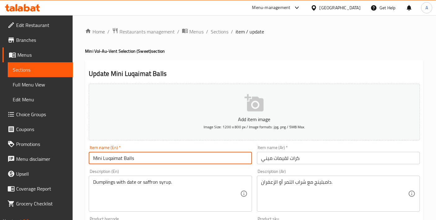
click at [119, 160] on input "Mini Luqaimat Balls" at bounding box center [170, 158] width 163 height 12
paste input "text"
type input "Mini Luqaimat Balls"
click at [157, 159] on input "Mini Luqaimat Balls" at bounding box center [170, 158] width 163 height 12
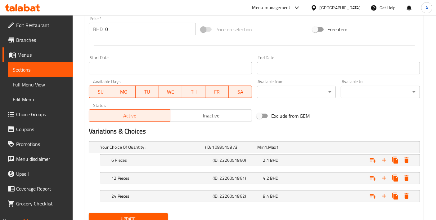
scroll to position [249, 0]
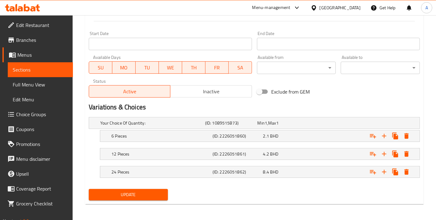
click at [125, 191] on span "Update" at bounding box center [128, 195] width 69 height 8
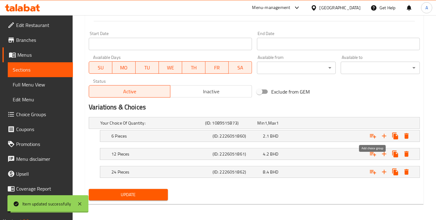
click at [374, 136] on icon "Expand" at bounding box center [373, 136] width 6 height 4
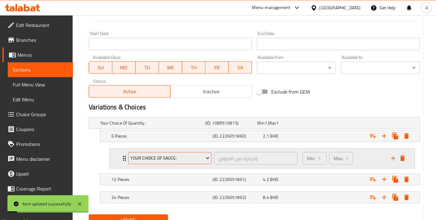
click at [191, 162] on button "Your Choice Of Sauce:" at bounding box center [169, 158] width 83 height 12
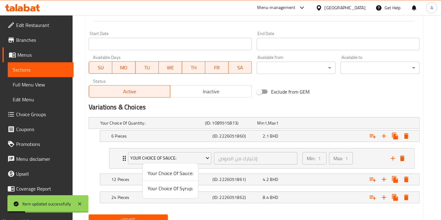
click at [178, 188] on span "Your Choice Of Syrup:" at bounding box center [171, 188] width 46 height 7
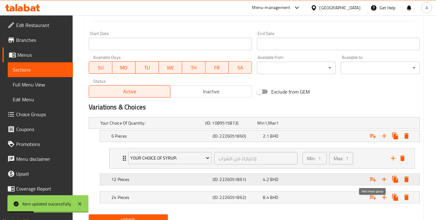
click at [372, 178] on icon "Expand" at bounding box center [373, 180] width 6 height 4
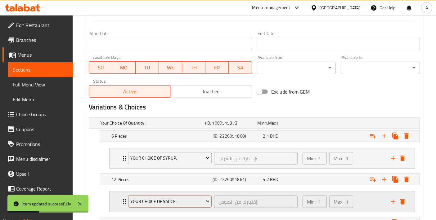
click at [185, 202] on span "Your Choice Of Sauce:" at bounding box center [170, 202] width 79 height 8
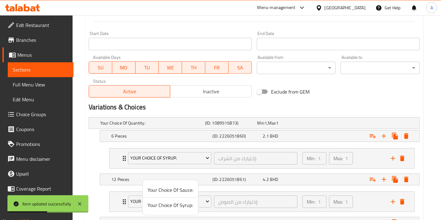
click at [189, 209] on span "Your Choice Of Syrup:" at bounding box center [171, 205] width 46 height 7
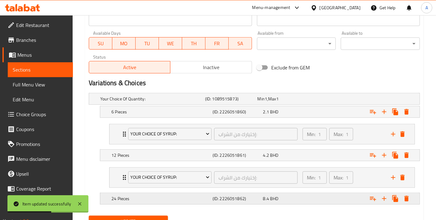
scroll to position [299, 0]
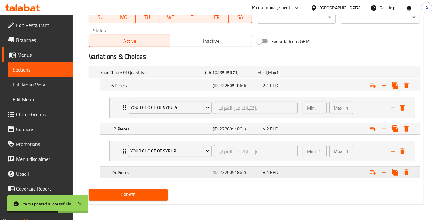
click at [374, 88] on icon "Expand" at bounding box center [373, 86] width 6 height 4
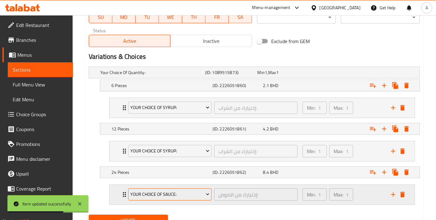
click at [182, 191] on span "Your Choice Of Sauce:" at bounding box center [170, 195] width 79 height 8
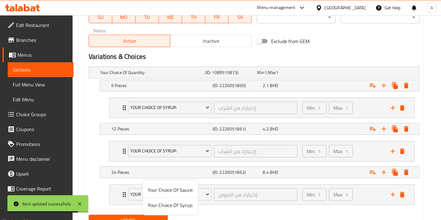
click at [168, 203] on span "Your Choice Of Syrup:" at bounding box center [171, 205] width 46 height 7
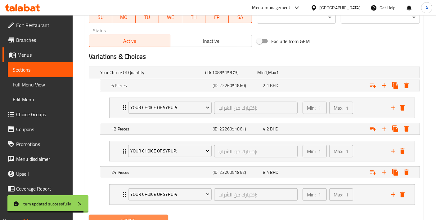
click at [131, 217] on span "Update" at bounding box center [128, 221] width 69 height 8
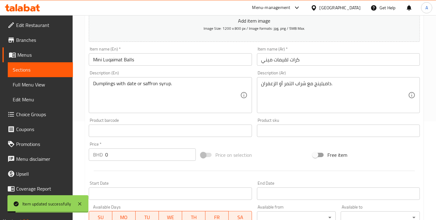
scroll to position [0, 0]
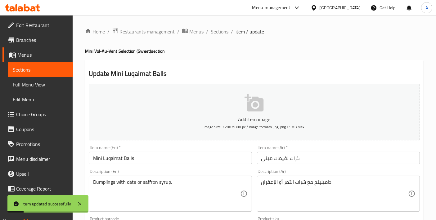
click at [223, 29] on span "Sections" at bounding box center [220, 31] width 18 height 7
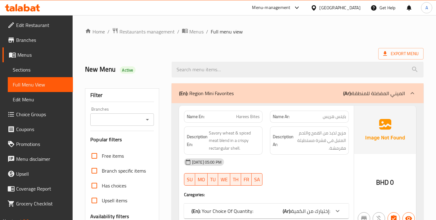
scroll to position [138, 0]
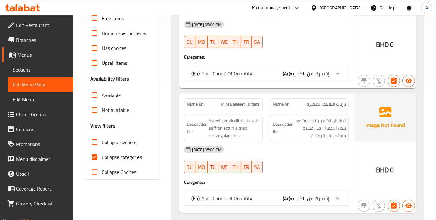
click at [92, 161] on input "Collapse categories" at bounding box center [94, 157] width 15 height 15
checkbox input "false"
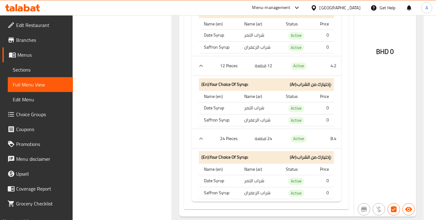
scroll to position [6063, 0]
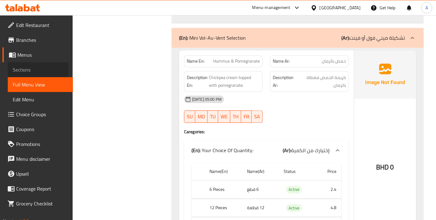
click at [8, 70] on link "Sections" at bounding box center [40, 69] width 65 height 15
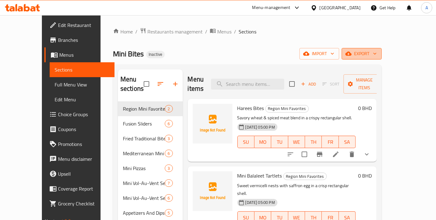
click at [377, 54] on span "export" at bounding box center [362, 54] width 30 height 8
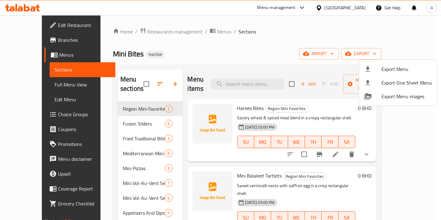
click at [390, 67] on span "Export Menu" at bounding box center [407, 68] width 51 height 7
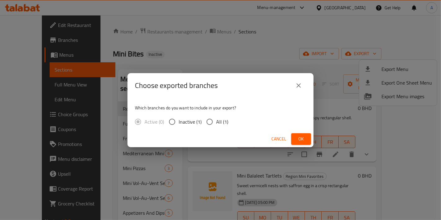
click at [220, 119] on span "All (1)" at bounding box center [222, 121] width 12 height 7
click at [216, 119] on input "All (1)" at bounding box center [209, 121] width 13 height 13
radio input "true"
click at [291, 139] on button "Ok" at bounding box center [301, 138] width 20 height 11
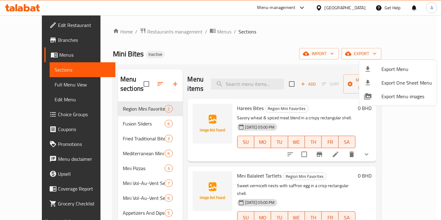
click at [330, 99] on div at bounding box center [220, 110] width 441 height 220
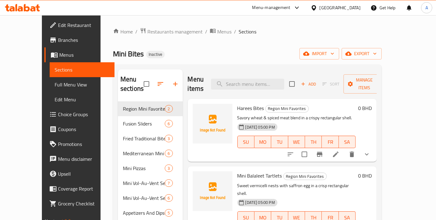
click at [50, 79] on link "Full Menu View" at bounding box center [82, 84] width 65 height 15
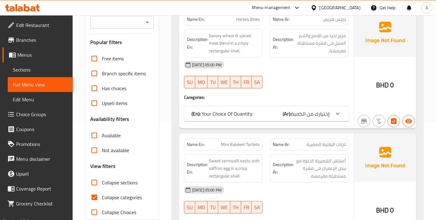
scroll to position [207, 0]
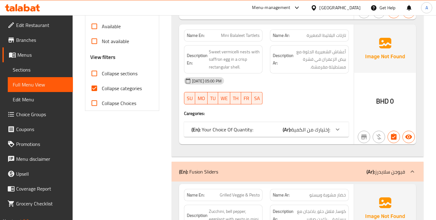
click at [89, 89] on input "Collapse categories" at bounding box center [94, 88] width 15 height 15
checkbox input "false"
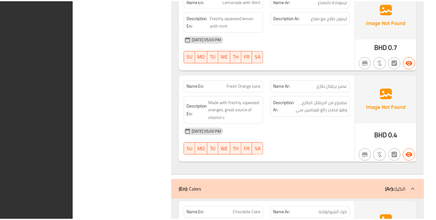
scroll to position [8788, 0]
